Goal: Find specific page/section: Find specific page/section

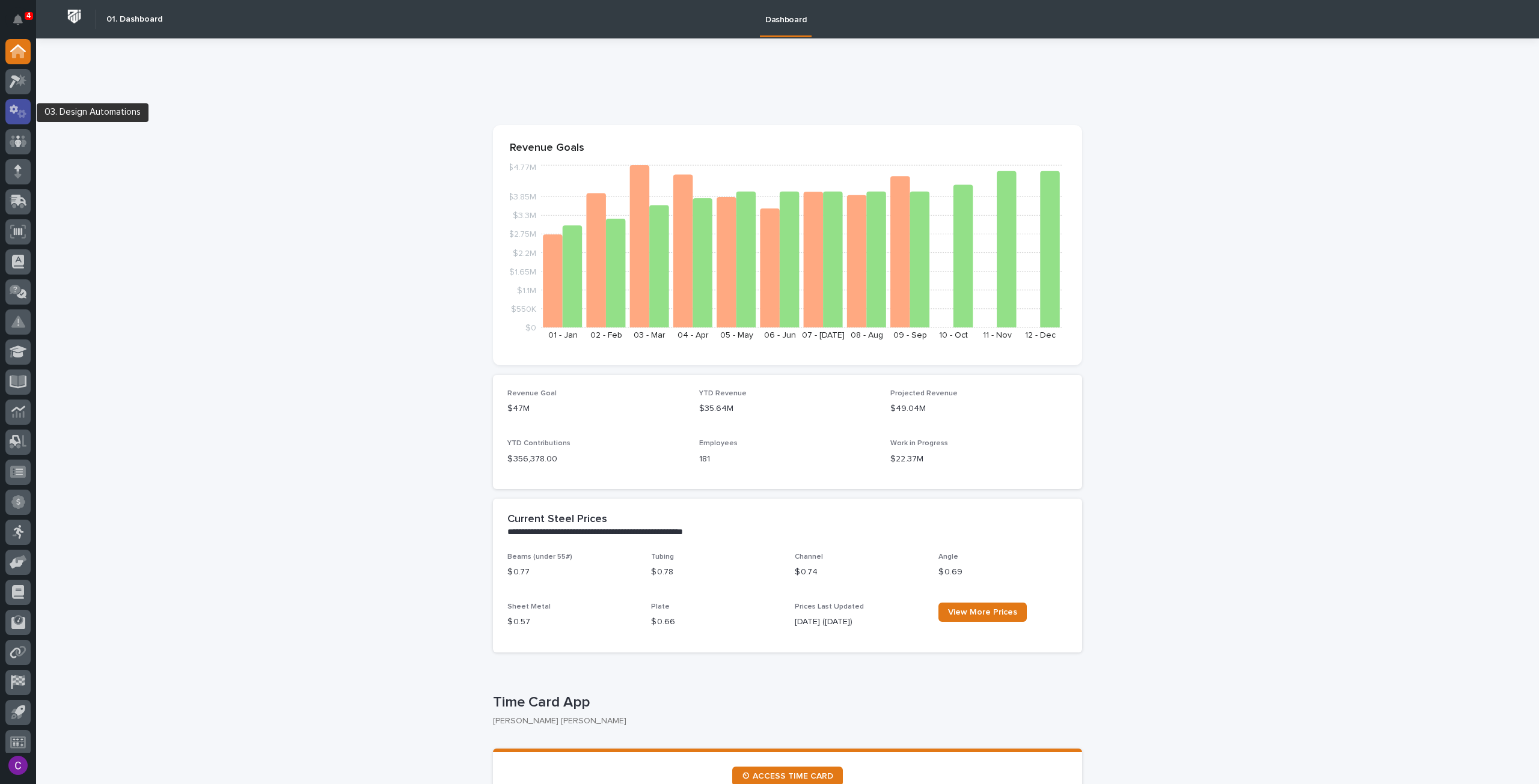
click at [27, 106] on div at bounding box center [18, 111] width 25 height 25
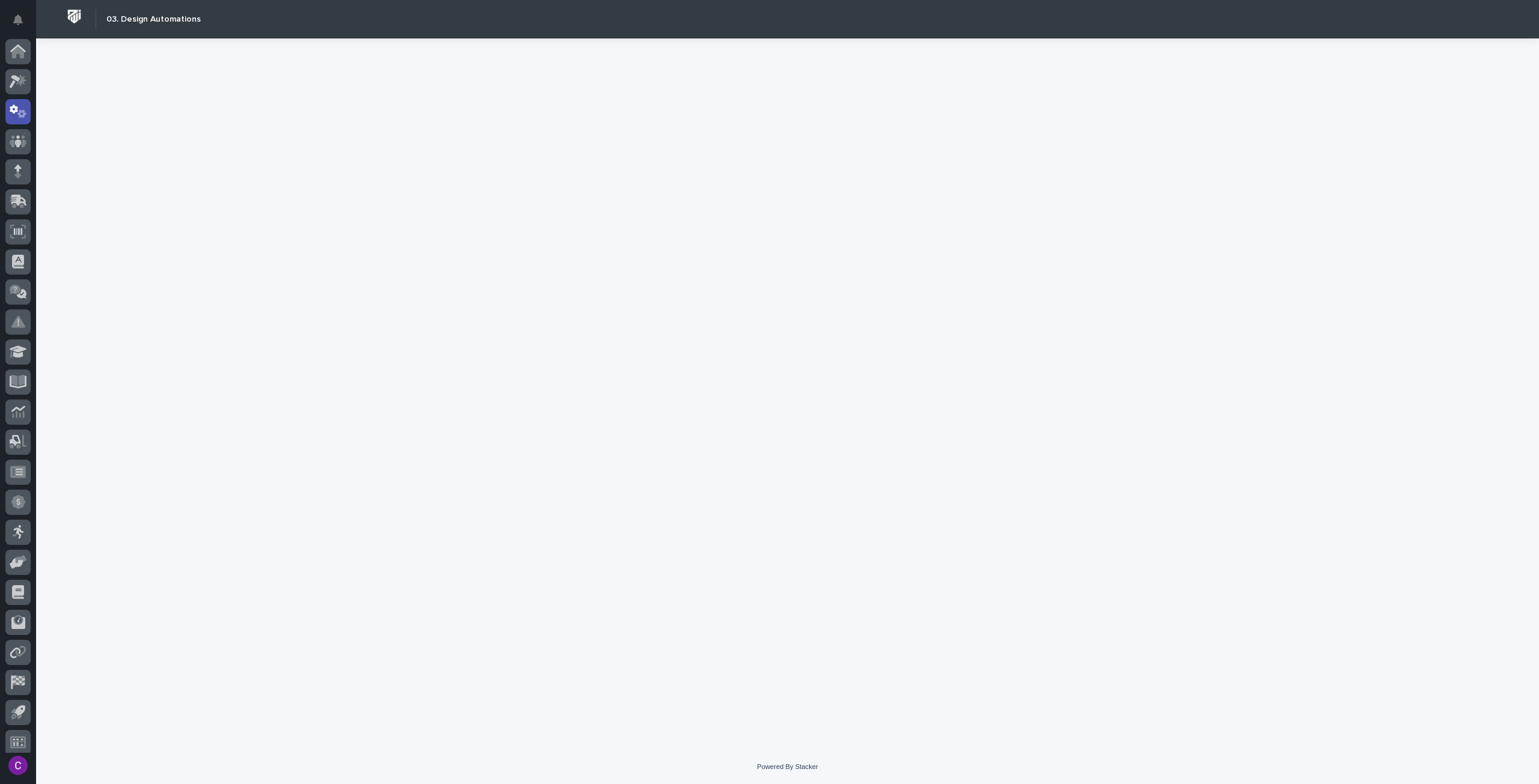
scroll to position [7, 0]
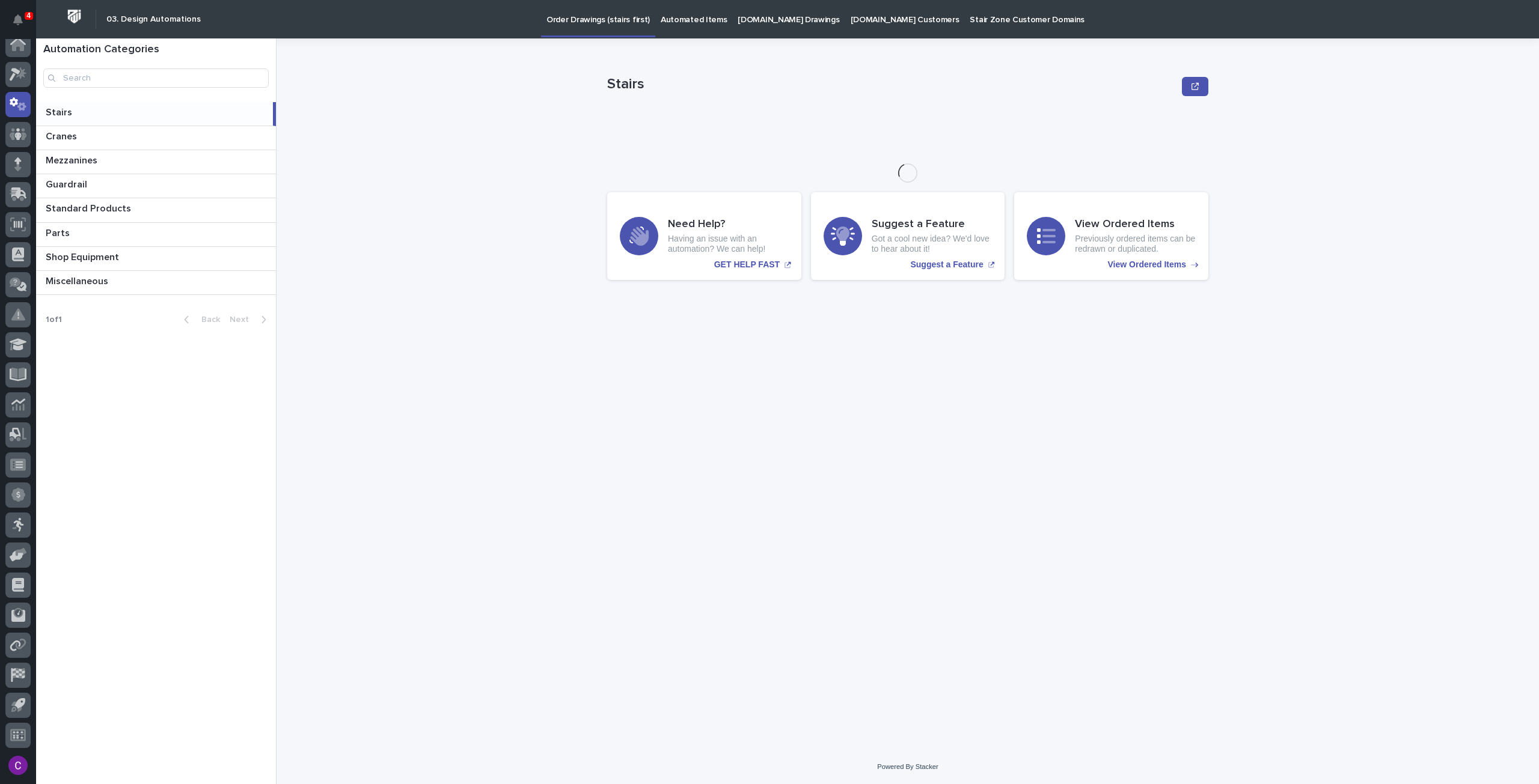
click at [783, 19] on p "[DOMAIN_NAME] Drawings" at bounding box center [788, 12] width 102 height 25
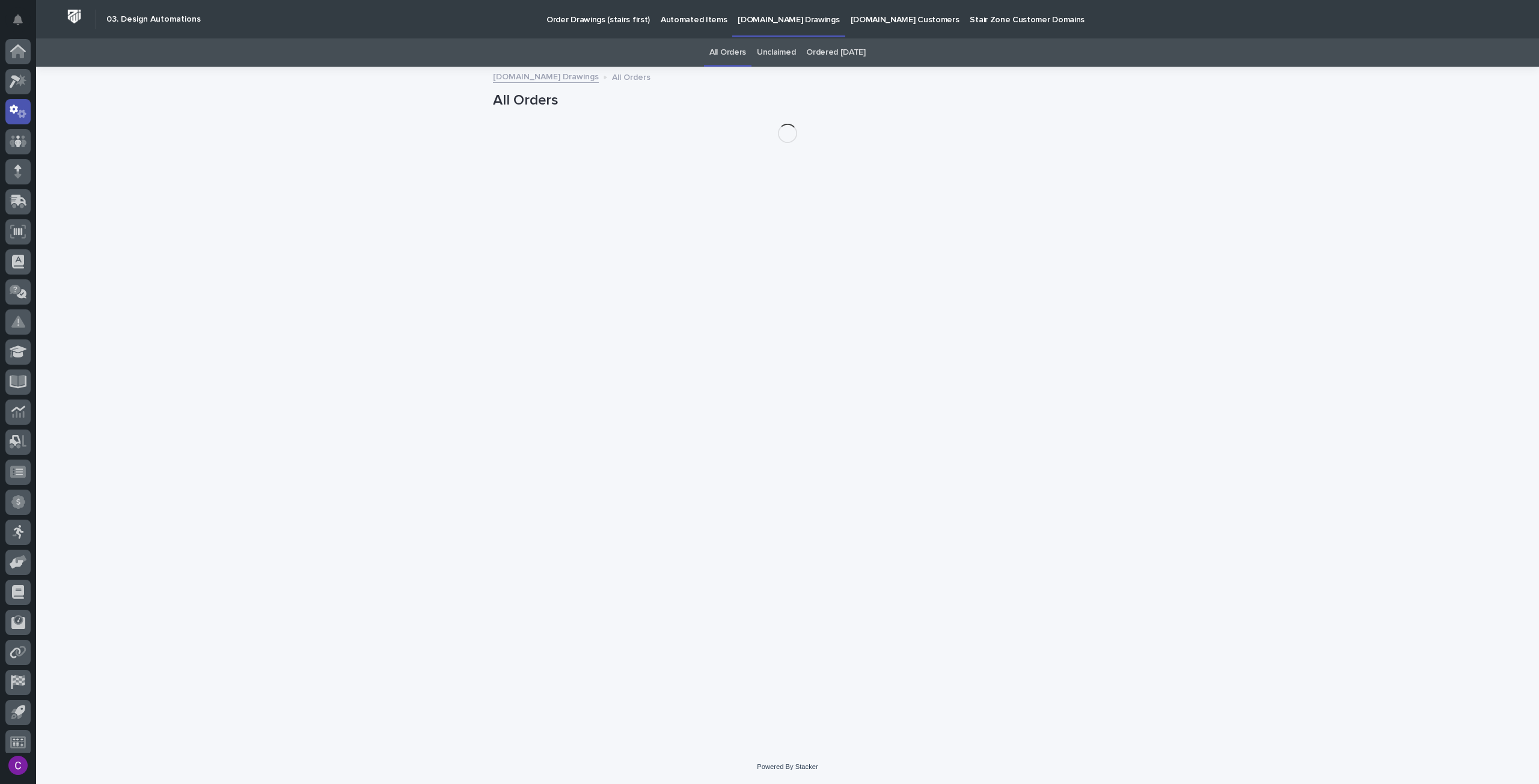
scroll to position [7, 0]
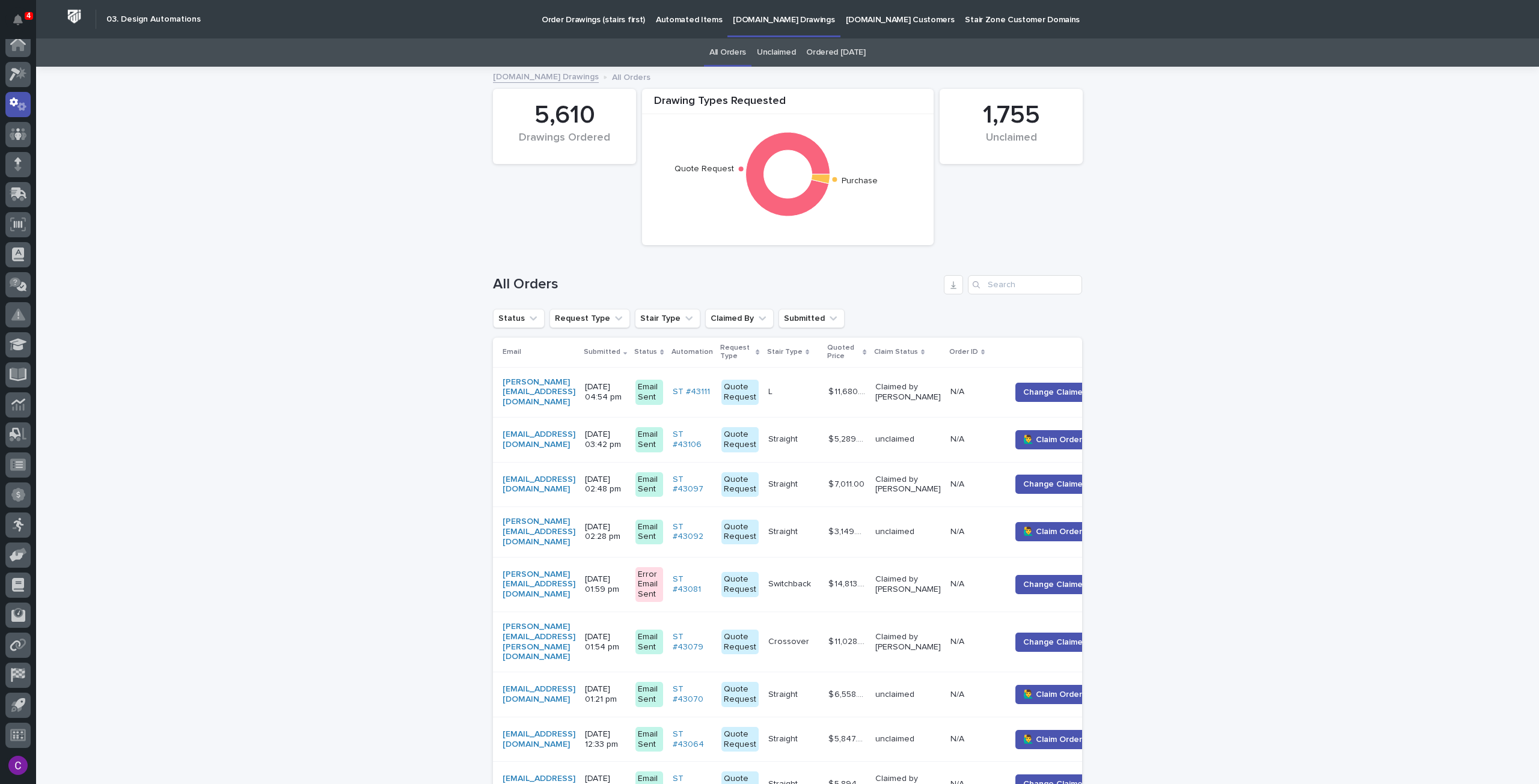
click at [595, 7] on p "Order Drawings (stairs first)" at bounding box center [593, 12] width 104 height 25
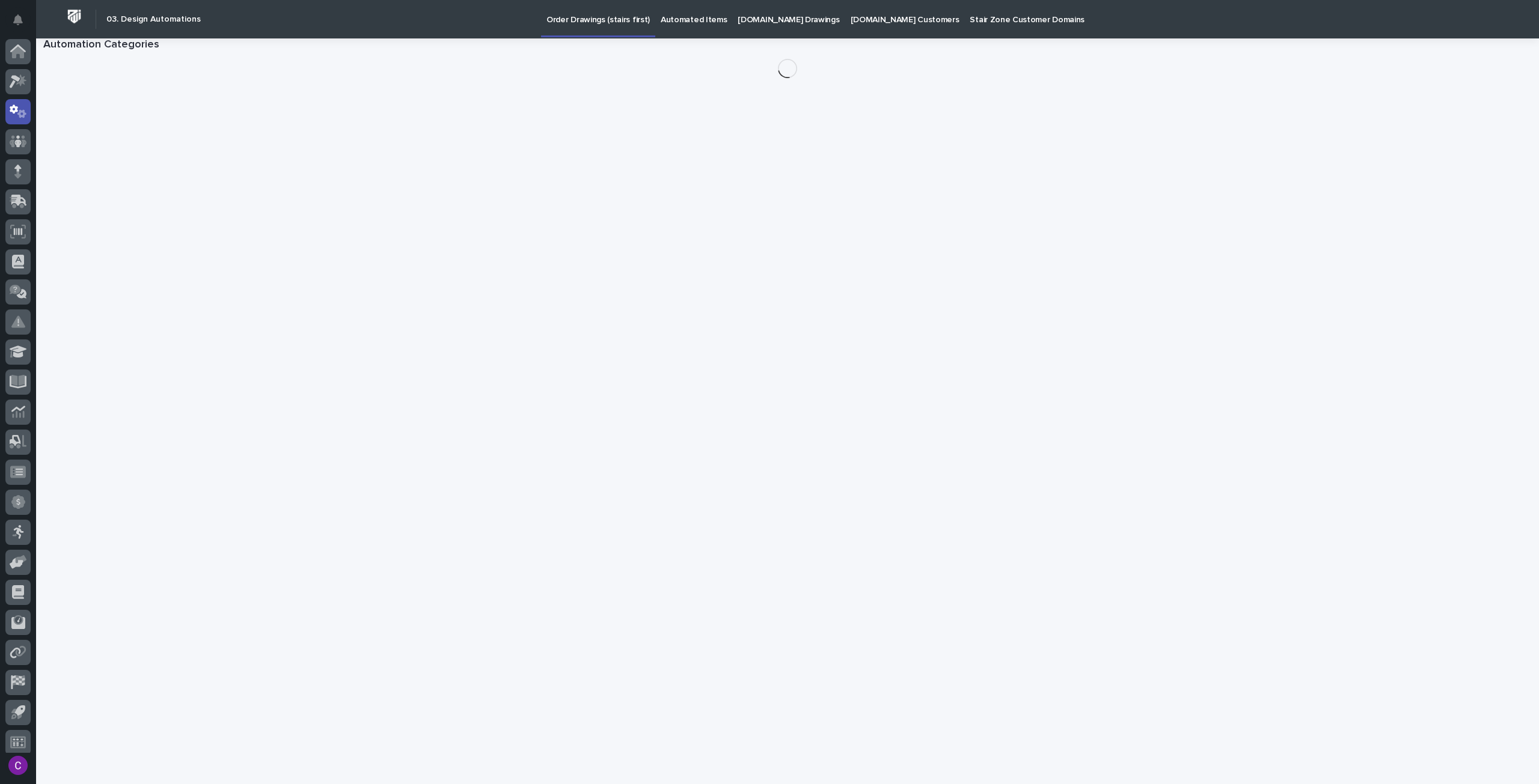
scroll to position [7, 0]
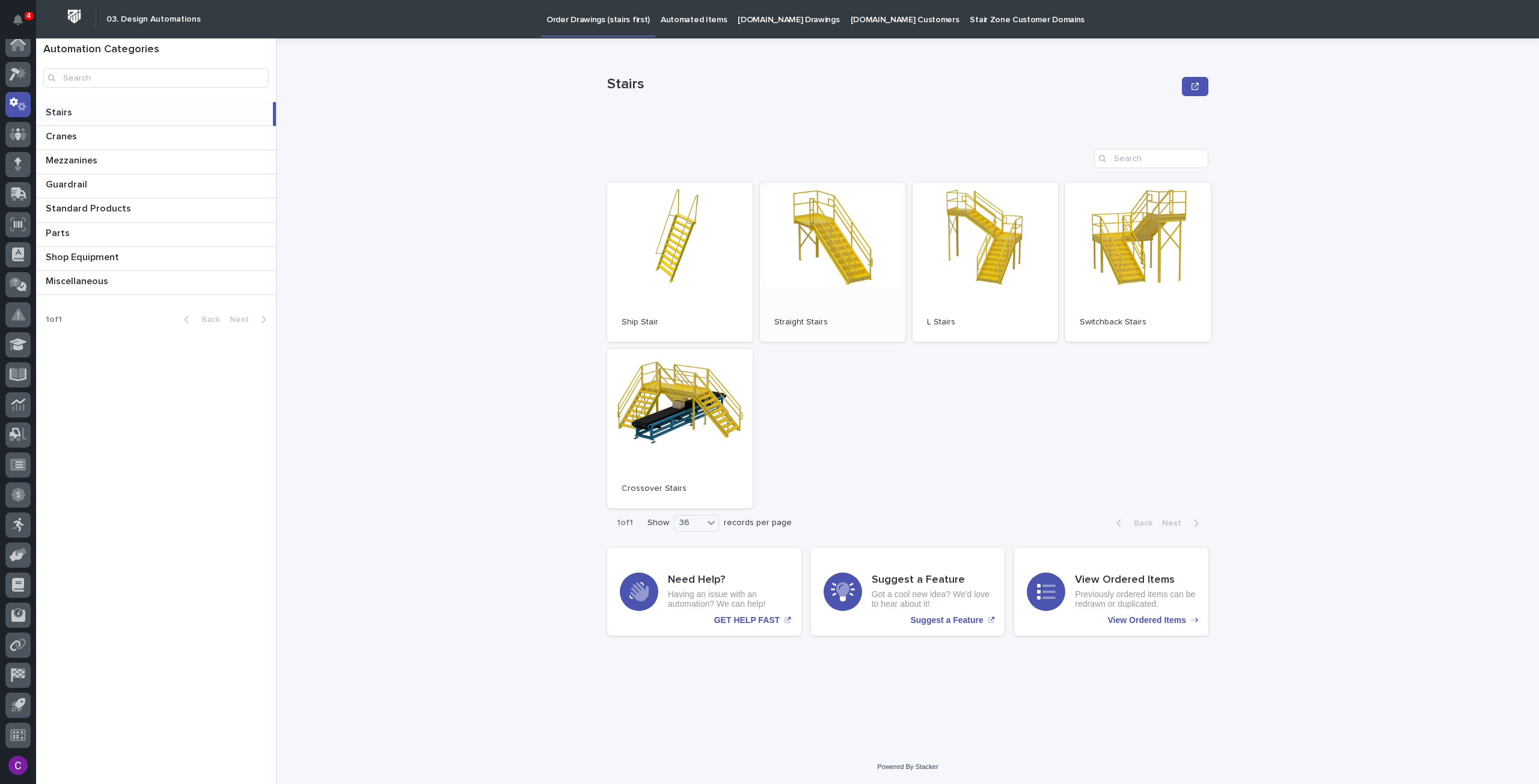
click at [813, 244] on link "Open" at bounding box center [832, 262] width 145 height 159
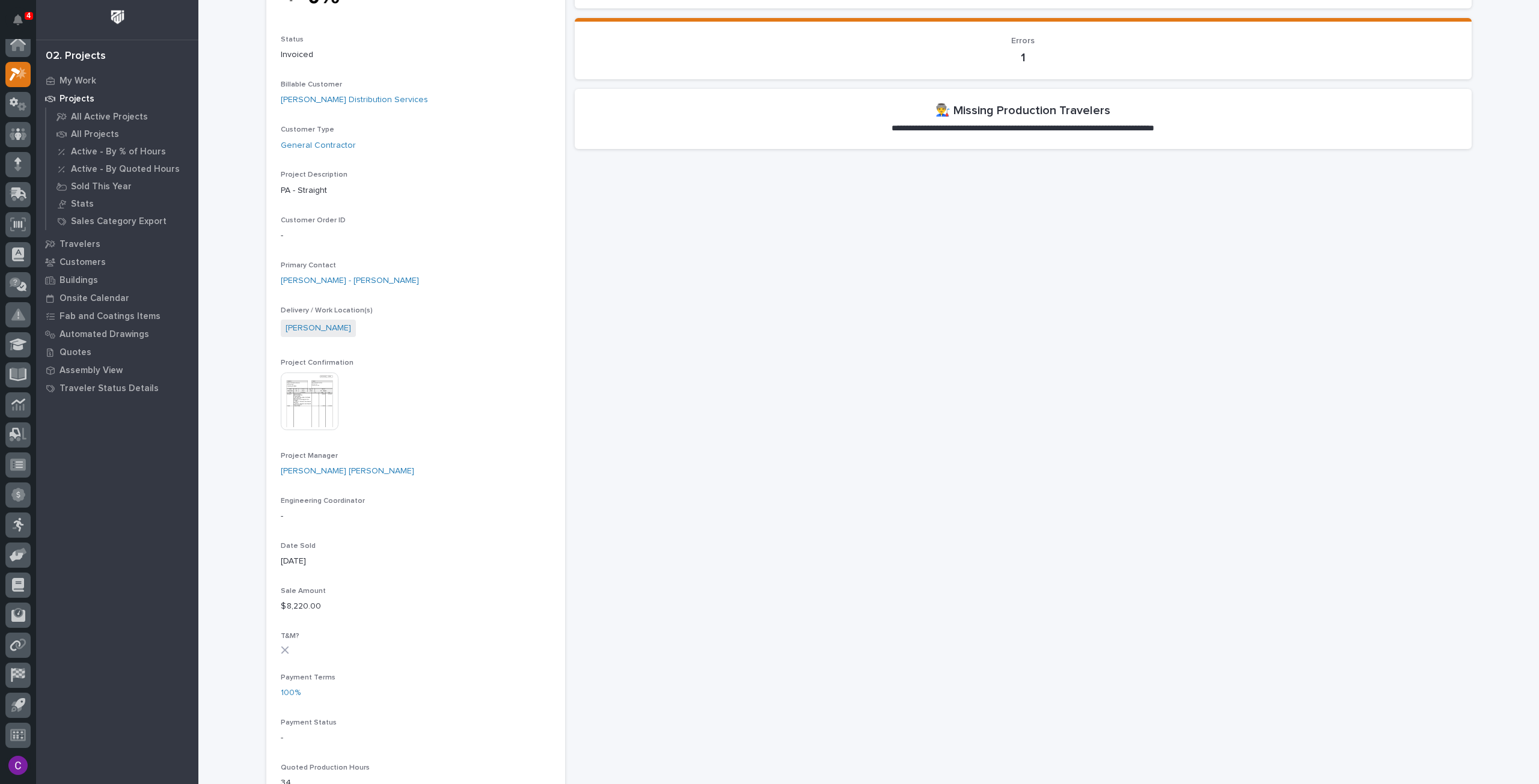
scroll to position [301, 0]
